Goal: Information Seeking & Learning: Check status

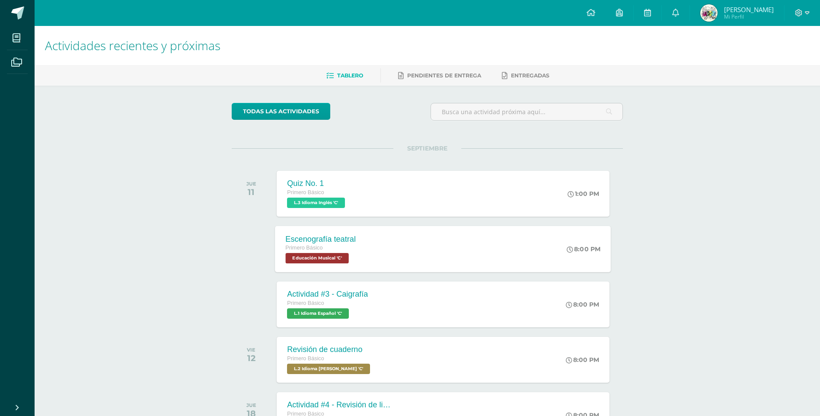
drag, startPoint x: 389, startPoint y: 253, endPoint x: 384, endPoint y: 255, distance: 5.1
click at [389, 253] on div "Escenografía teatral Primero Básico Educación Musical 'C' 8:00 PM Escenografía …" at bounding box center [443, 249] width 336 height 46
click at [0, 0] on div "Cargando contenido" at bounding box center [0, 0] width 0 height 0
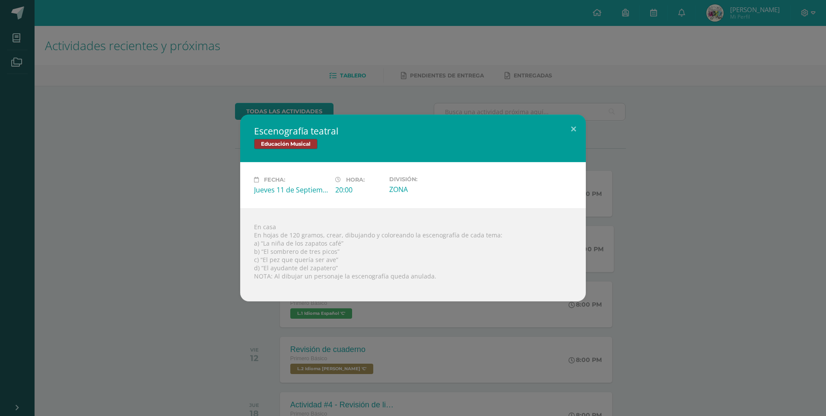
click at [266, 259] on div "En casa En hojas de 120 gramos, crear, dibujando y coloreando la escenografía d…" at bounding box center [413, 254] width 346 height 93
click at [267, 253] on div "En casa En hojas de 120 gramos, crear, dibujando y coloreando la escenografía d…" at bounding box center [413, 254] width 346 height 93
drag, startPoint x: 270, startPoint y: 249, endPoint x: 312, endPoint y: 249, distance: 41.5
click at [316, 249] on div "En casa En hojas de 120 gramos, crear, dibujando y coloreando la escenografía d…" at bounding box center [413, 254] width 346 height 93
drag, startPoint x: 312, startPoint y: 249, endPoint x: 272, endPoint y: 241, distance: 40.2
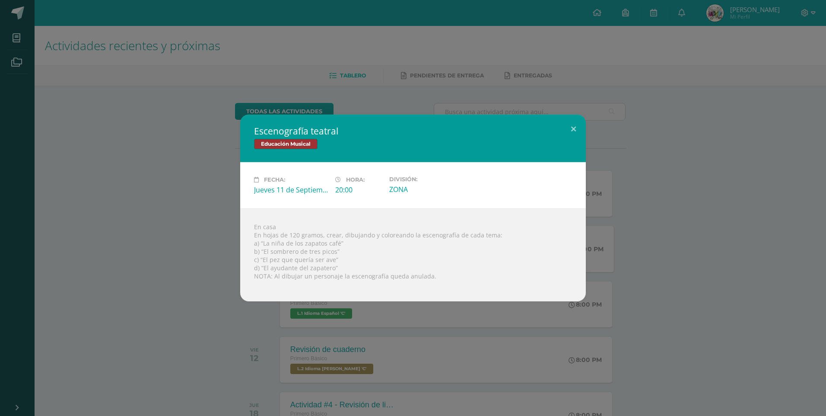
click at [272, 241] on div "En casa En hojas de 120 gramos, crear, dibujando y coloreando la escenografía d…" at bounding box center [413, 254] width 346 height 93
drag, startPoint x: 272, startPoint y: 241, endPoint x: 328, endPoint y: 239, distance: 55.8
click at [328, 239] on div "En casa En hojas de 120 gramos, crear, dibujando y coloreando la escenografía d…" at bounding box center [413, 254] width 346 height 93
click at [281, 254] on div "En casa En hojas de 120 gramos, crear, dibujando y coloreando la escenografía d…" at bounding box center [413, 254] width 346 height 93
click at [314, 254] on div "En casa En hojas de 120 gramos, crear, dibujando y coloreando la escenografía d…" at bounding box center [413, 254] width 346 height 93
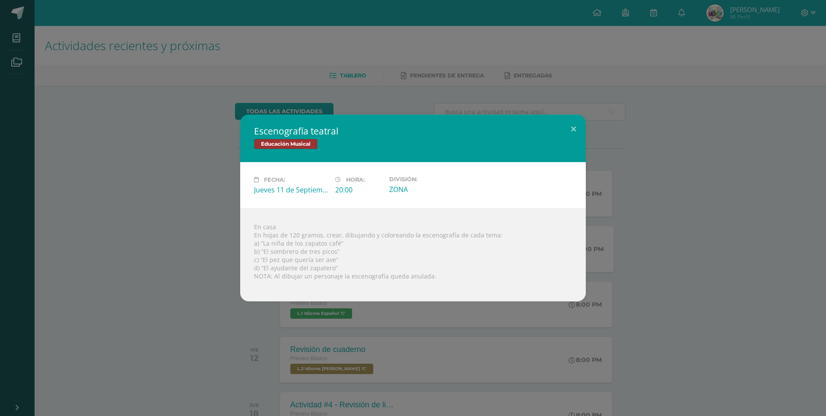
click at [314, 254] on div "En casa En hojas de 120 gramos, crear, dibujando y coloreando la escenografía d…" at bounding box center [413, 254] width 346 height 93
click at [309, 254] on div "En casa En hojas de 120 gramos, crear, dibujando y coloreando la escenografía d…" at bounding box center [413, 254] width 346 height 93
click at [307, 254] on div "En casa En hojas de 120 gramos, crear, dibujando y coloreando la escenografía d…" at bounding box center [413, 254] width 346 height 93
click at [306, 254] on div "En casa En hojas de 120 gramos, crear, dibujando y coloreando la escenografía d…" at bounding box center [413, 254] width 346 height 93
click at [333, 255] on div "En casa En hojas de 120 gramos, crear, dibujando y coloreando la escenografía d…" at bounding box center [413, 254] width 346 height 93
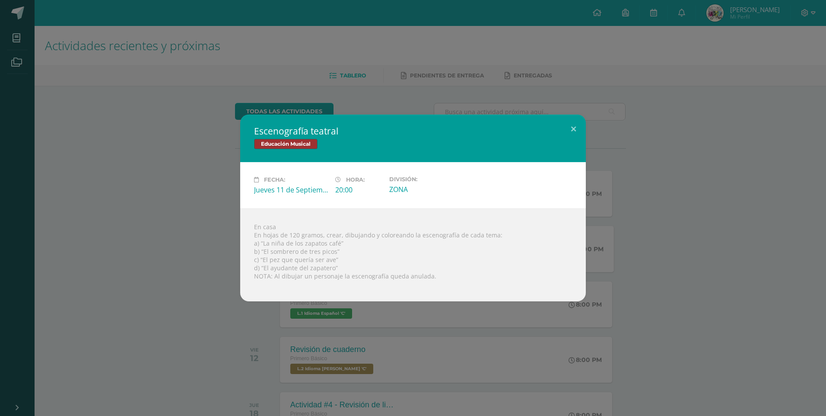
click at [204, 258] on div "Escenografía teatral Educación Musical Fecha: [DATE] Hora: 20:00 División:" at bounding box center [412, 208] width 819 height 187
click at [353, 273] on div "En casa En hojas de 120 gramos, crear, dibujando y coloreando la escenografía d…" at bounding box center [413, 254] width 346 height 93
click at [405, 346] on div "Escenografía teatral Educación Musical Fecha: [DATE] Hora: 20:00 División:" at bounding box center [413, 208] width 826 height 416
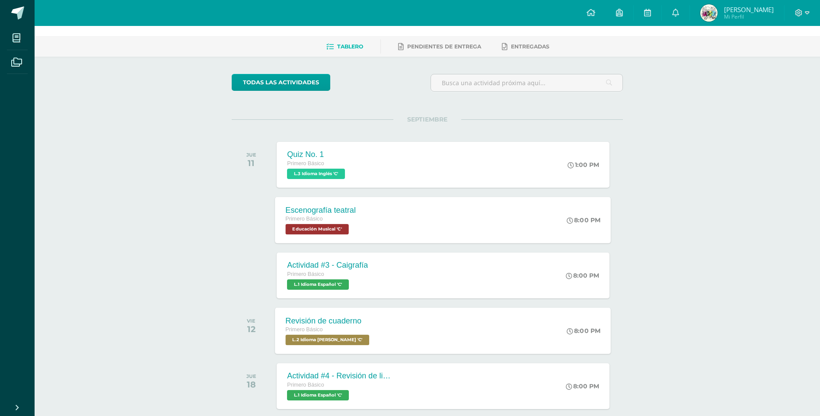
scroll to position [43, 0]
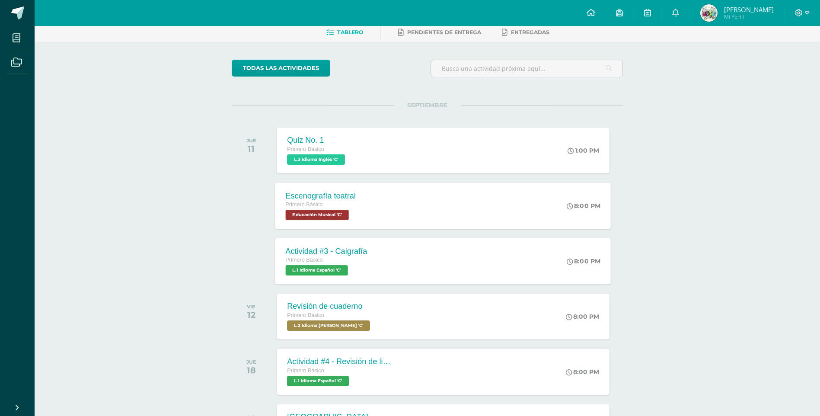
click at [366, 274] on div "Primero Básico L.1 Idioma Español 'C'" at bounding box center [327, 265] width 82 height 20
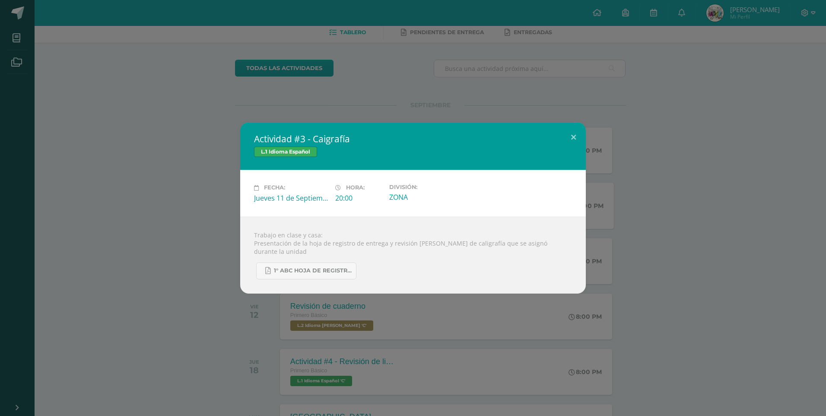
click at [146, 208] on div "Actividad #3 - Caigrafía L.1 Idioma Español Fecha: [DATE] Hora: 20:00 División:" at bounding box center [412, 207] width 819 height 171
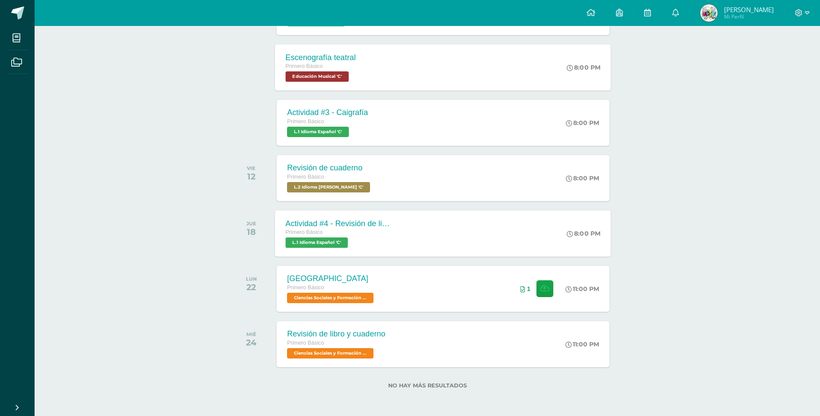
scroll to position [182, 0]
click at [406, 344] on div "Revisión de libro y cuaderno Primero Básico Ciencias Sociales y Formación Ciuda…" at bounding box center [443, 343] width 336 height 46
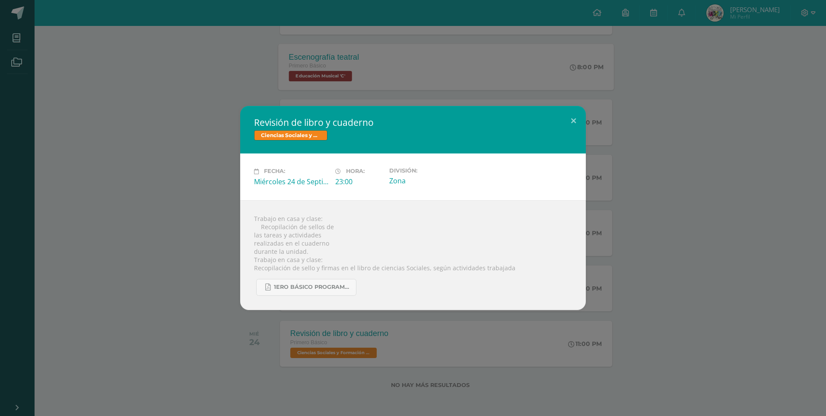
click at [357, 339] on div "Revisión de libro y cuaderno Ciencias Sociales y Formación Ciudadana Fecha: [DA…" at bounding box center [413, 208] width 826 height 416
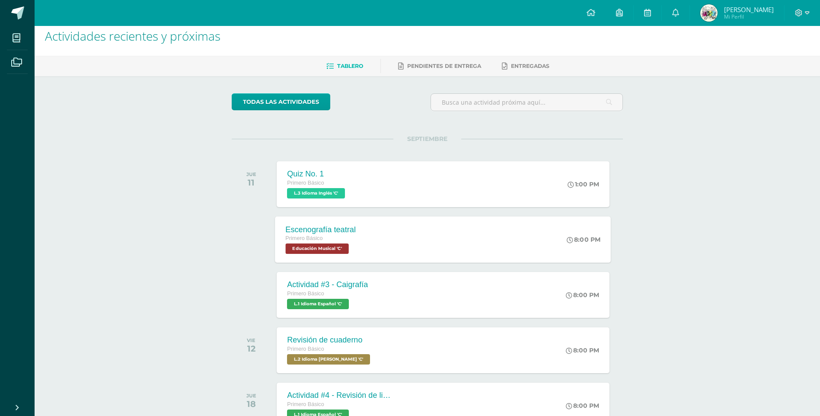
scroll to position [9, 0]
drag, startPoint x: 608, startPoint y: 17, endPoint x: 658, endPoint y: 14, distance: 50.2
click at [605, 17] on link at bounding box center [590, 13] width 29 height 26
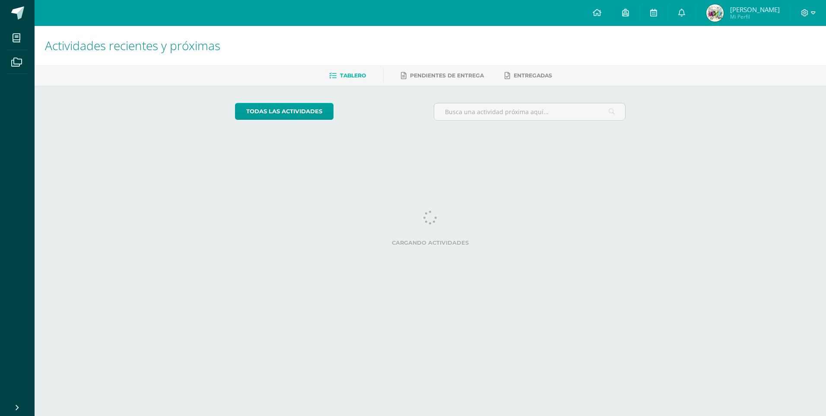
click at [753, 16] on span "Mi Perfil" at bounding box center [755, 16] width 50 height 7
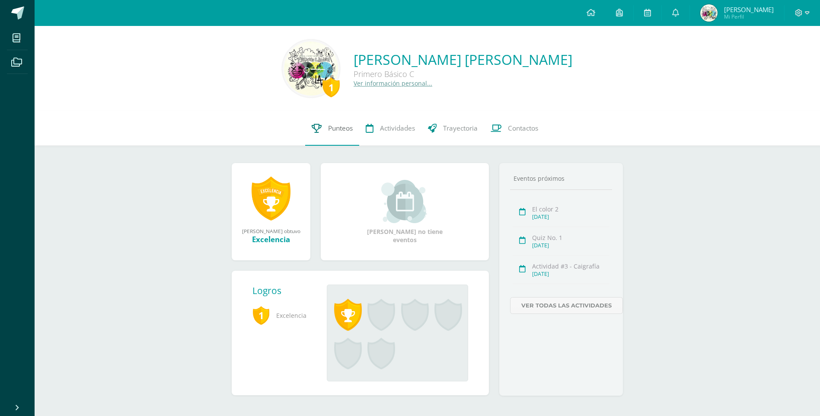
click at [326, 127] on link "Punteos" at bounding box center [332, 128] width 54 height 35
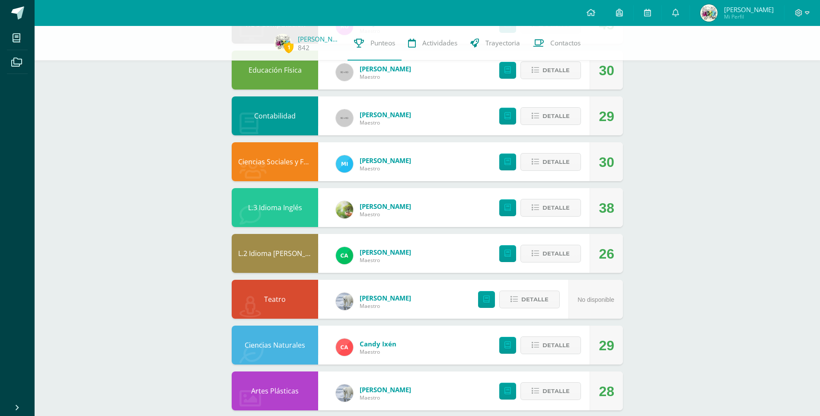
scroll to position [172, 0]
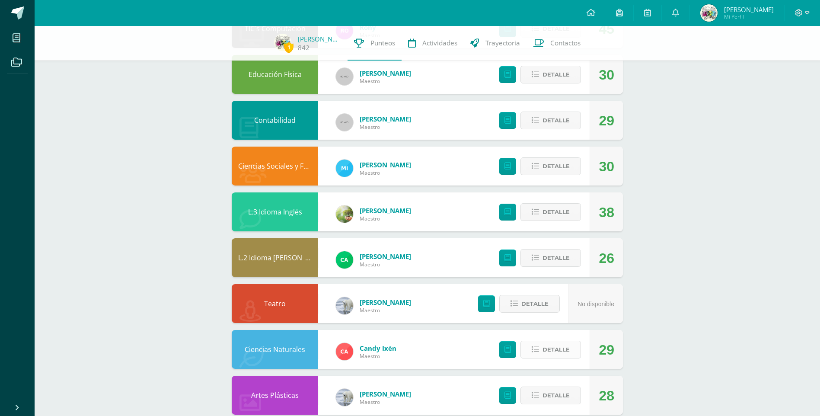
drag, startPoint x: 615, startPoint y: 355, endPoint x: 550, endPoint y: 346, distance: 66.3
click at [550, 346] on div "Ciencias Naturales Candy Ixén Maestro 29 [GEOGRAPHIC_DATA]" at bounding box center [427, 349] width 391 height 39
drag, startPoint x: 550, startPoint y: 346, endPoint x: 657, endPoint y: 351, distance: 107.7
click at [657, 351] on div "1 Eimy González 842 Punteos Actividades Trayectoria Contactos Pendiente Punteos…" at bounding box center [427, 256] width 785 height 807
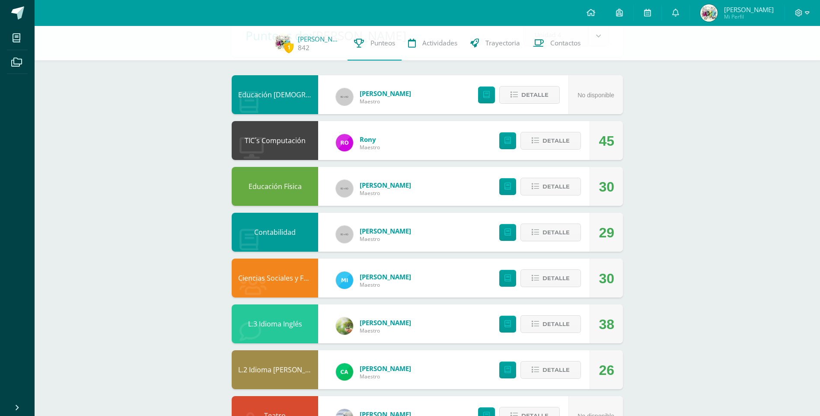
scroll to position [57, 0]
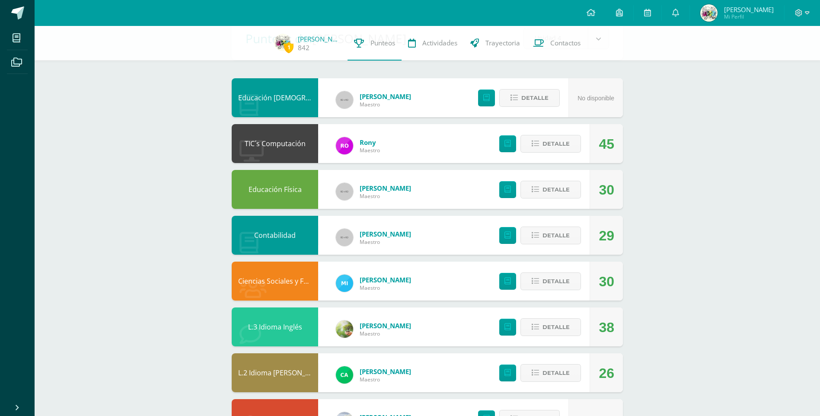
click at [440, 236] on div "Contabilidad Allan Paredez Maestro 29 Detalle" at bounding box center [427, 235] width 391 height 39
drag, startPoint x: 623, startPoint y: 249, endPoint x: 605, endPoint y: 310, distance: 63.6
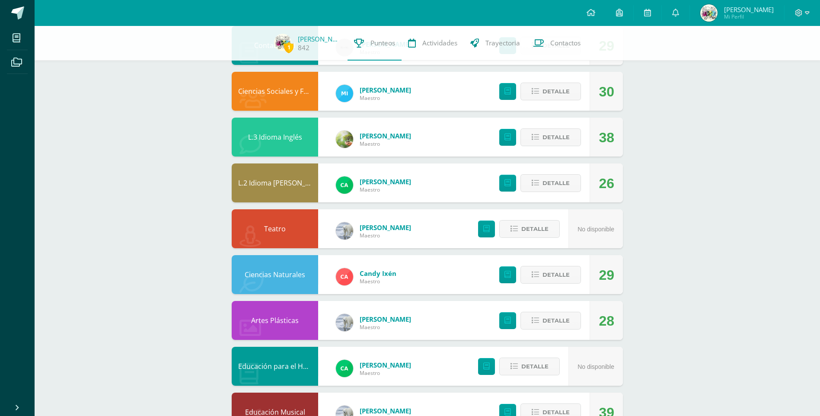
scroll to position [245, 0]
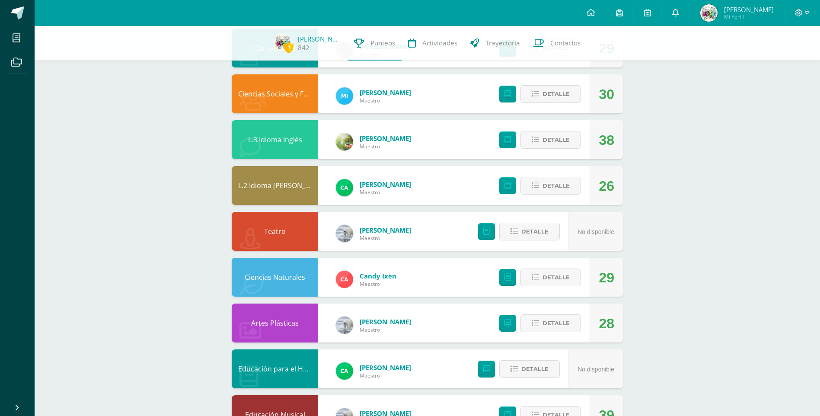
click at [679, 10] on icon at bounding box center [675, 13] width 7 height 8
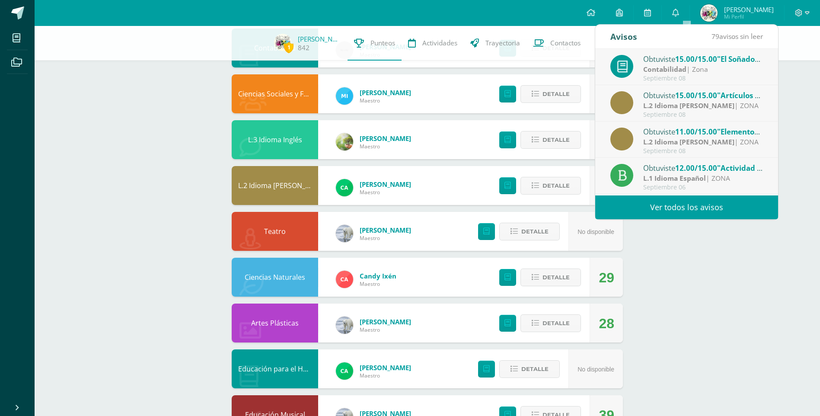
click at [682, 233] on div "1 Eimy González 842 Punteos Actividades Trayectoria Contactos Pendiente Punteos…" at bounding box center [427, 184] width 785 height 807
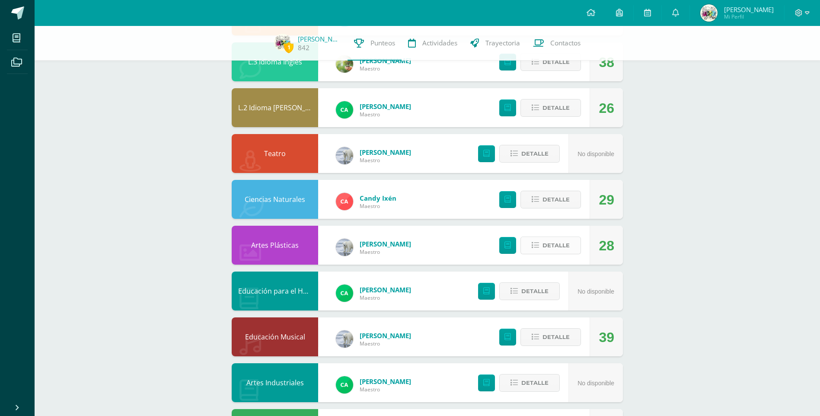
scroll to position [317, 0]
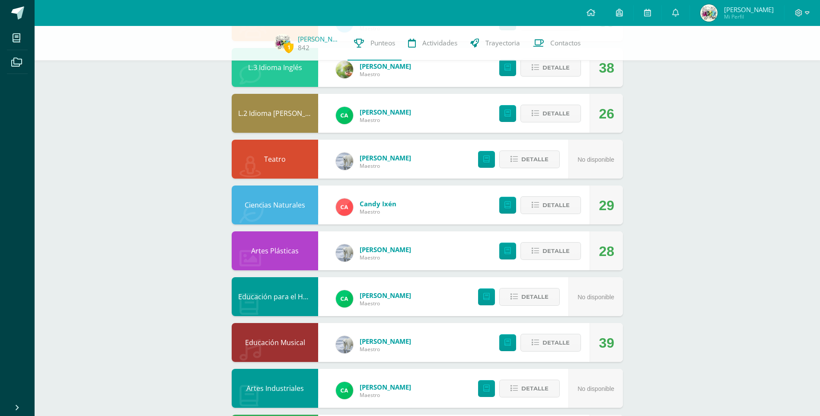
click at [376, 161] on span "Pablo Maldonado" at bounding box center [385, 157] width 51 height 9
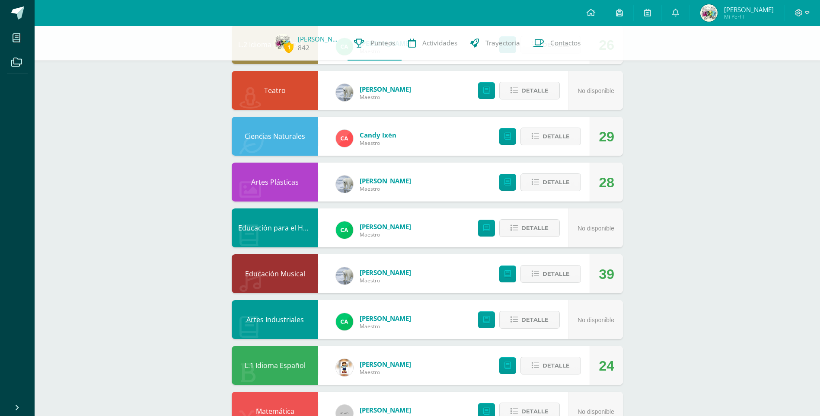
scroll to position [417, 0]
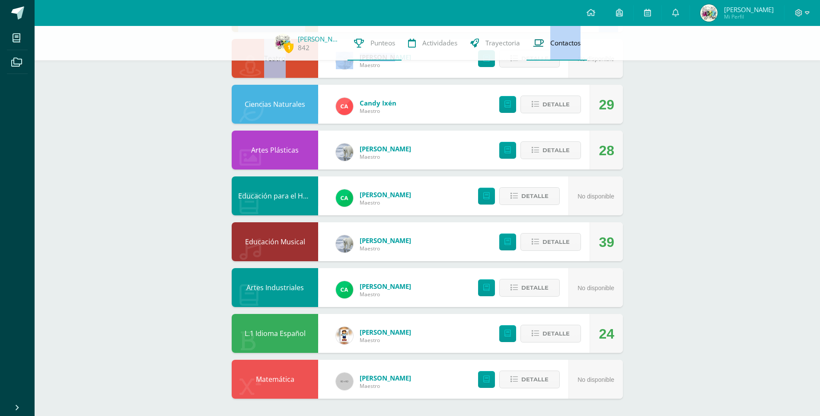
drag, startPoint x: 360, startPoint y: 160, endPoint x: 538, endPoint y: 37, distance: 215.6
click at [538, 37] on div "1 Eimy González 842 Punteos Actividades Trayectoria Contactos Pendiente Punteos…" at bounding box center [427, 11] width 785 height 807
click at [605, 14] on link at bounding box center [590, 13] width 29 height 26
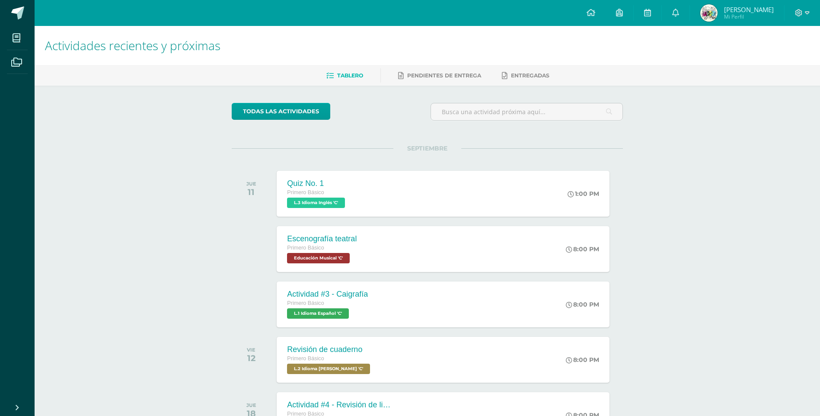
scroll to position [132, 0]
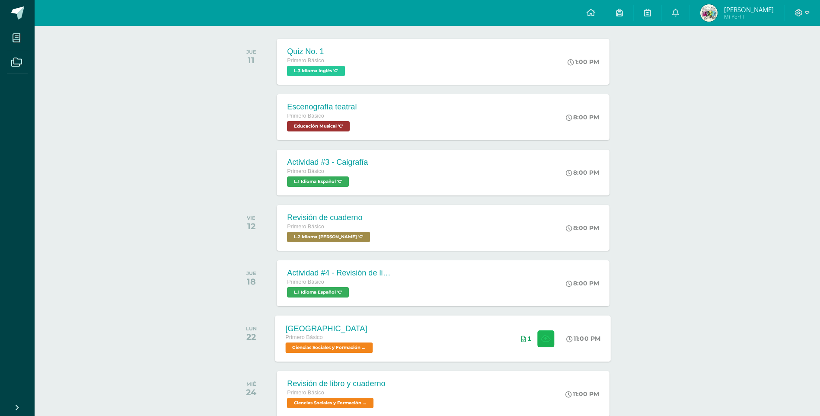
click at [538, 338] on button at bounding box center [545, 338] width 17 height 17
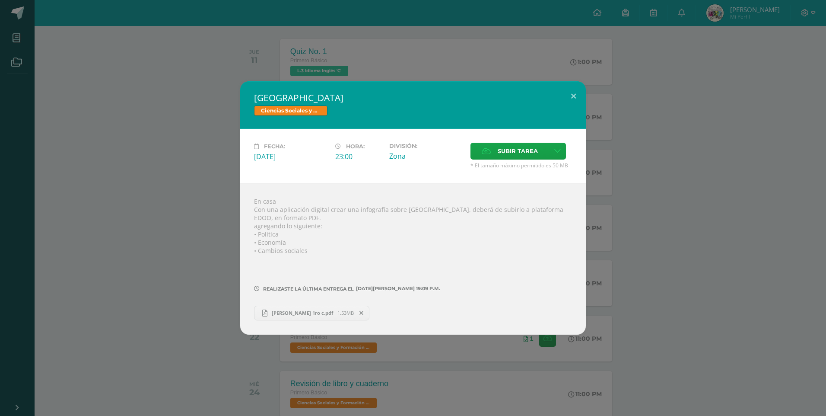
click at [338, 315] on span "[PERSON_NAME] 1ro c.pdf" at bounding box center [303, 312] width 70 height 6
click at [599, 137] on div "[GEOGRAPHIC_DATA] Ciencias Sociales y Formación Ciudadana Fecha: [DATE] Hora: 2…" at bounding box center [412, 207] width 819 height 253
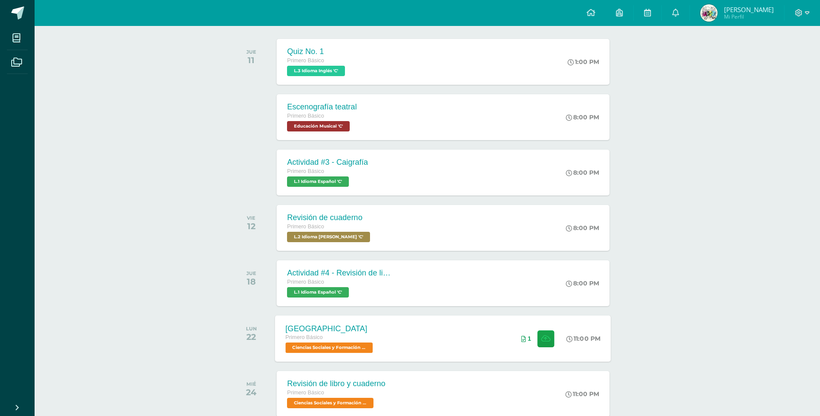
click at [456, 349] on div "Creta Primero Básico Ciencias Sociales y Formación Ciudadana 'C' 11:00 PM 1 Cre…" at bounding box center [443, 338] width 336 height 46
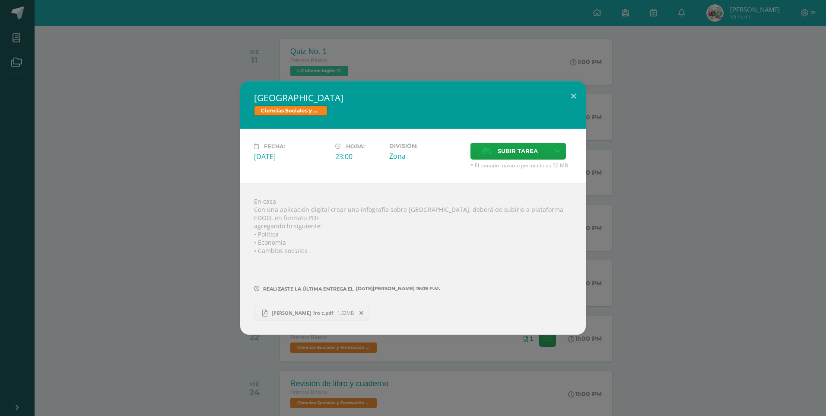
click at [280, 311] on span "eimy yohana gonzalez gomez 1ro c.pdf" at bounding box center [303, 312] width 70 height 6
click at [487, 40] on div "Creta Ciencias Sociales y Formación Ciudadana Fecha: Lunes 22 de Septiembre Hor…" at bounding box center [413, 208] width 826 height 416
